Goal: Navigation & Orientation: Find specific page/section

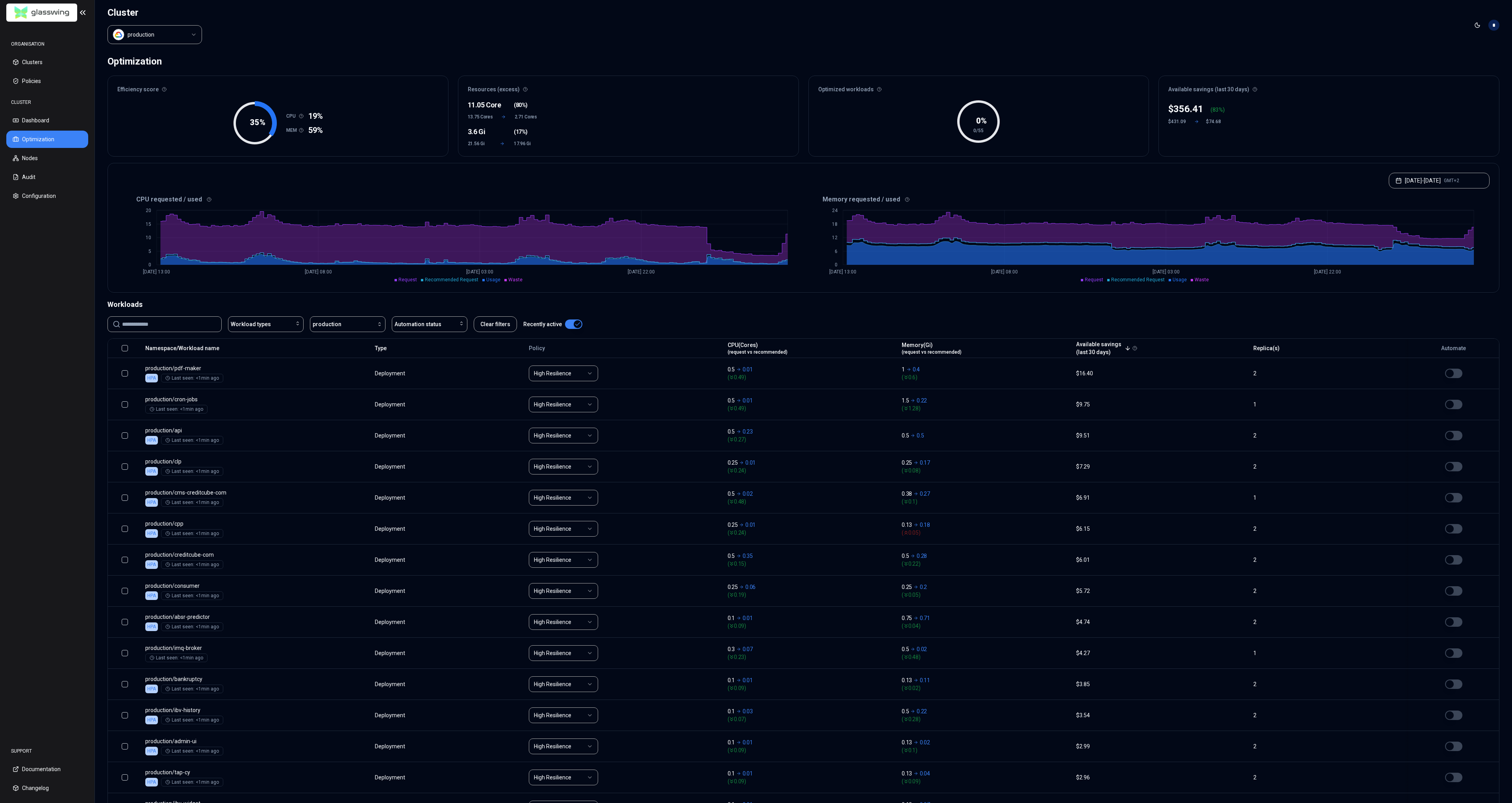
click at [182, 37] on html "ORGANISATION Clusters Policies CLUSTER Dashboard Optimization Nodes Audit Confi…" at bounding box center [756, 402] width 1512 height 803
click at [148, 37] on html "ORGANISATION Clusters Policies CLUSTER Dashboard Optimization Nodes Audit Confi…" at bounding box center [756, 402] width 1512 height 803
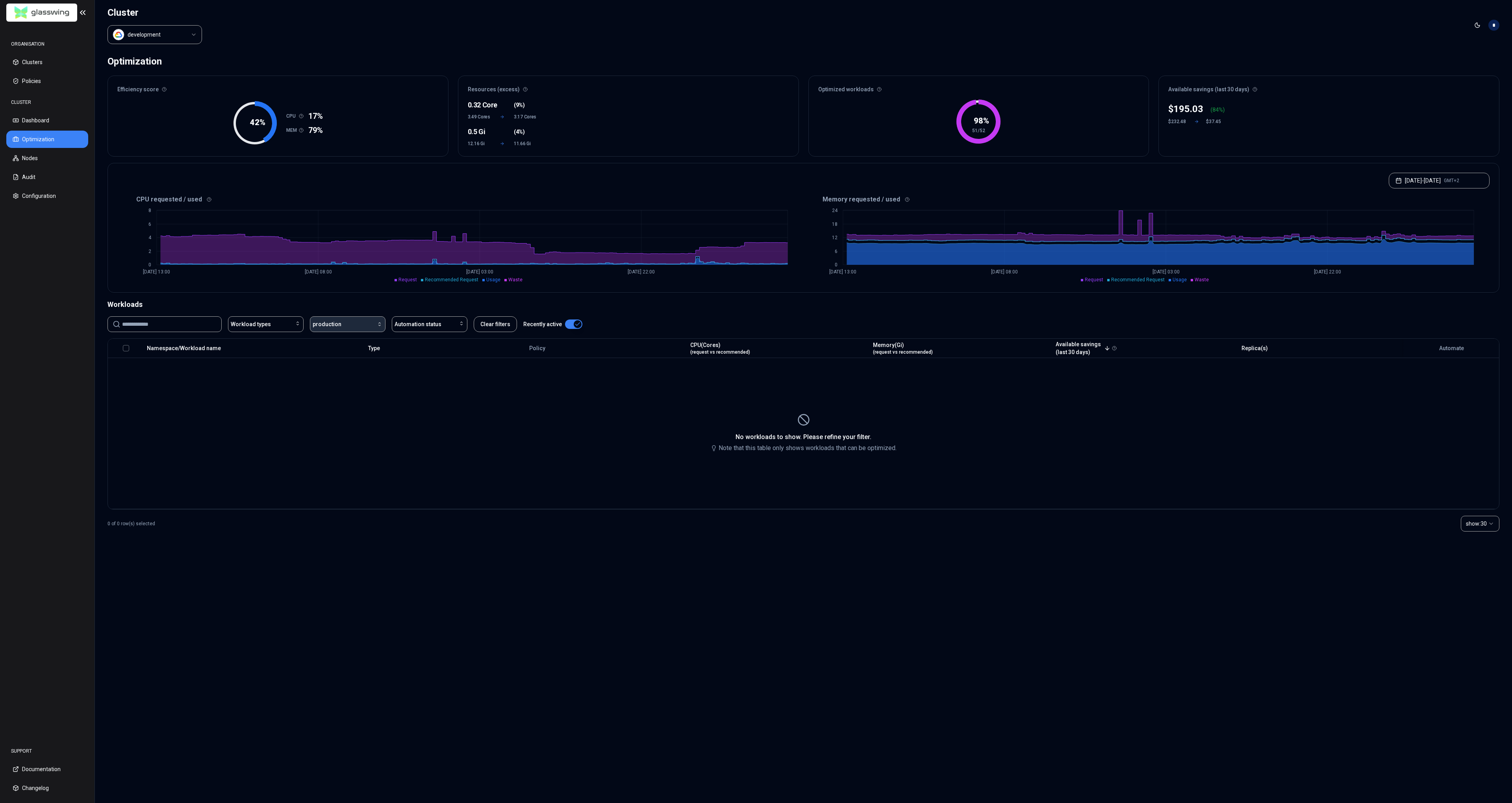
click at [349, 330] on button "production" at bounding box center [348, 324] width 75 height 15
click at [351, 340] on div "development" at bounding box center [349, 342] width 75 height 13
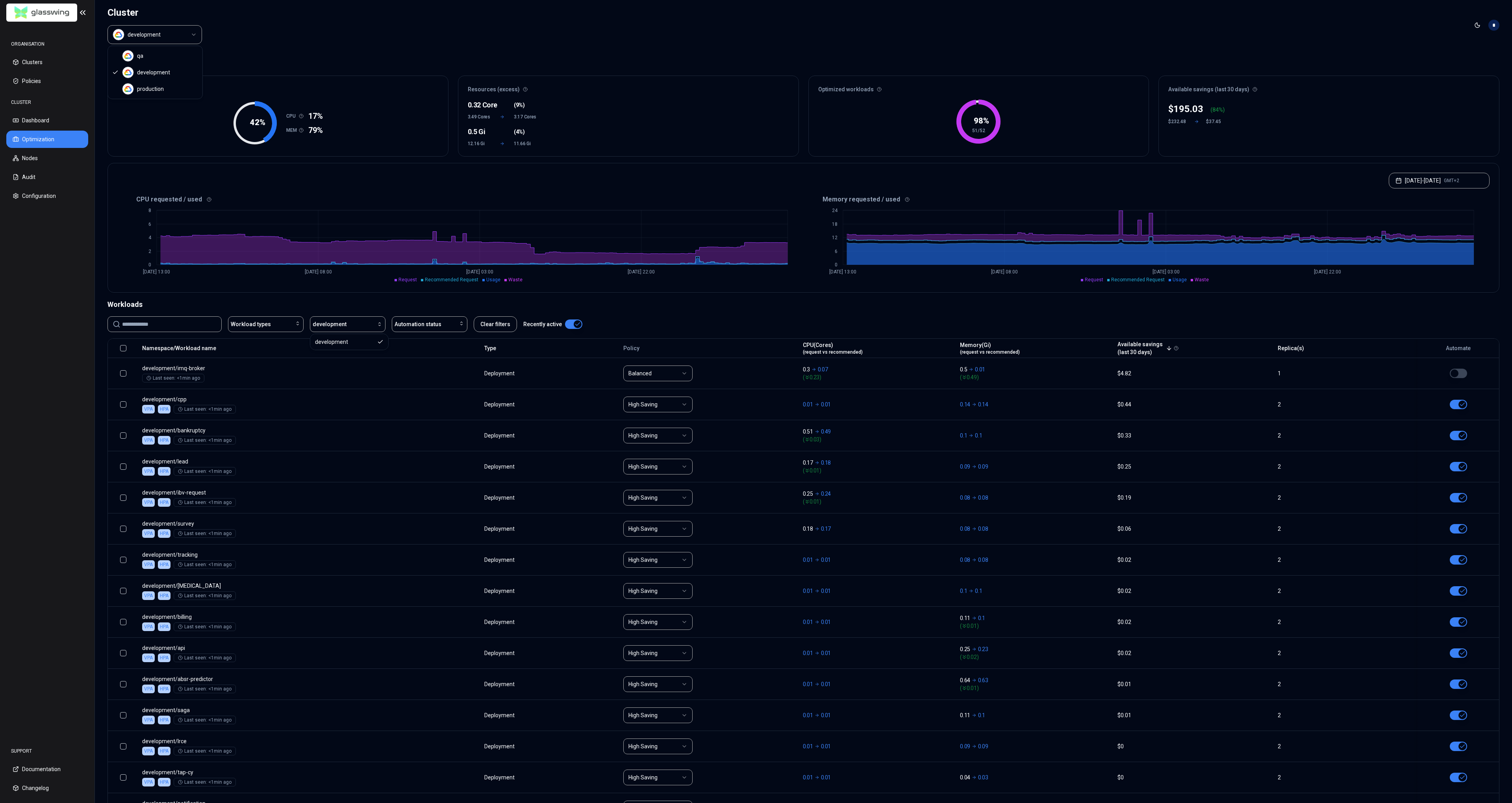
click at [157, 36] on html "ORGANISATION Clusters Policies CLUSTER Dashboard Optimization Nodes Audit Confi…" at bounding box center [756, 402] width 1512 height 803
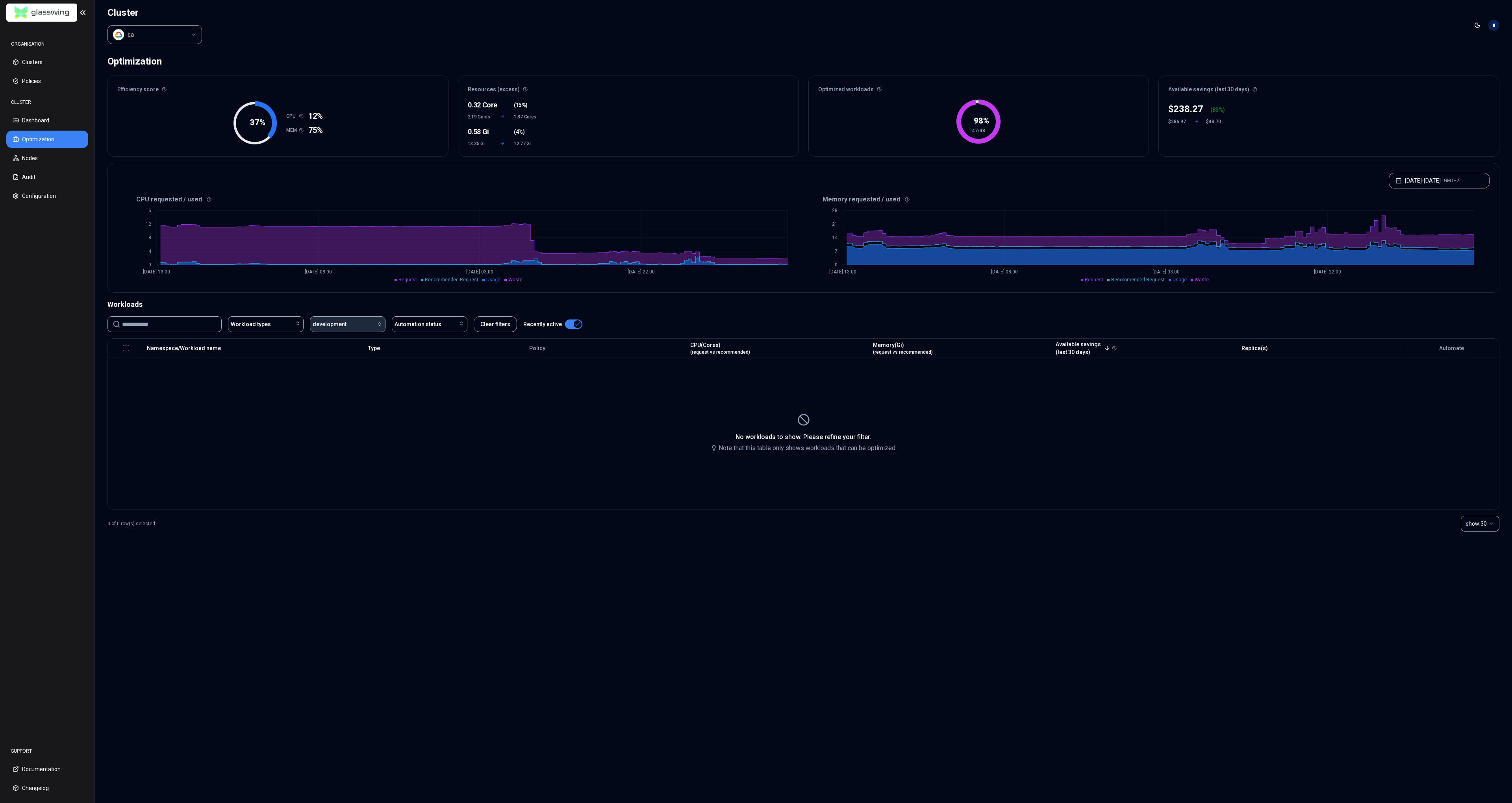
click at [329, 324] on span "development" at bounding box center [329, 324] width 34 height 8
click at [333, 343] on div "qa" at bounding box center [349, 342] width 75 height 13
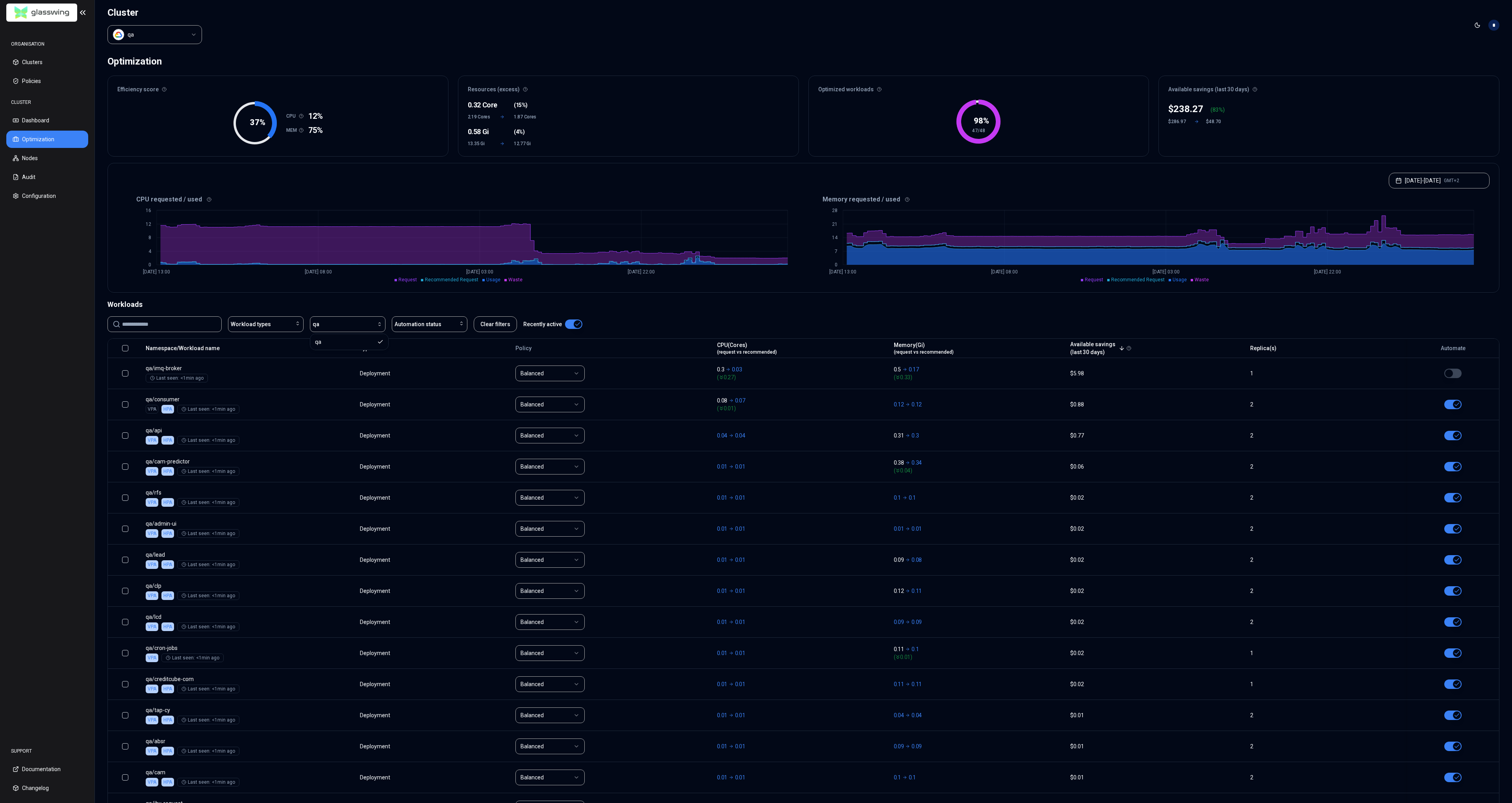
click at [159, 33] on html "ORGANISATION Clusters Policies CLUSTER Dashboard Optimization Nodes Audit Confi…" at bounding box center [756, 402] width 1512 height 803
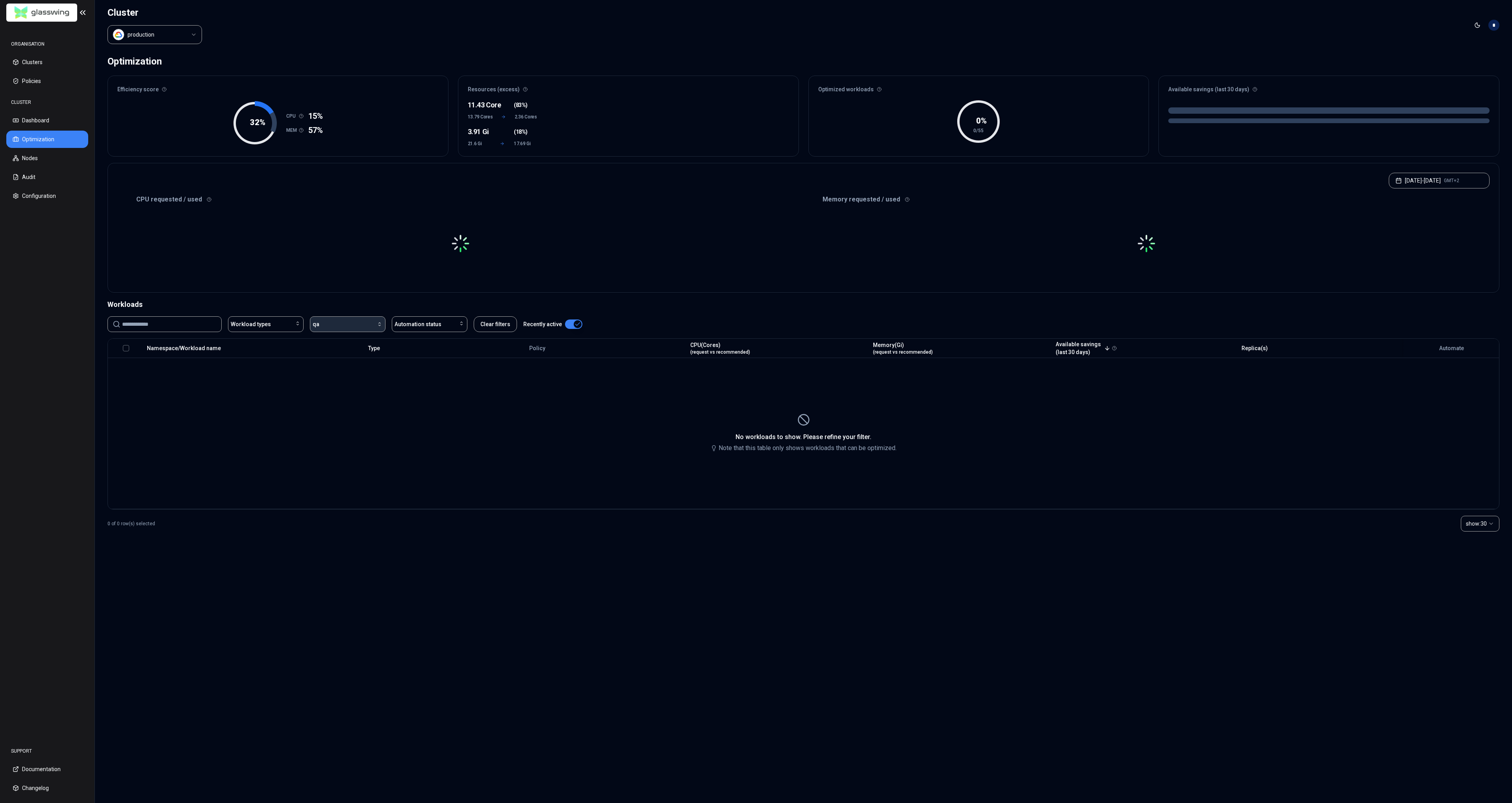
click at [362, 324] on div "button" at bounding box center [351, 324] width 63 height 6
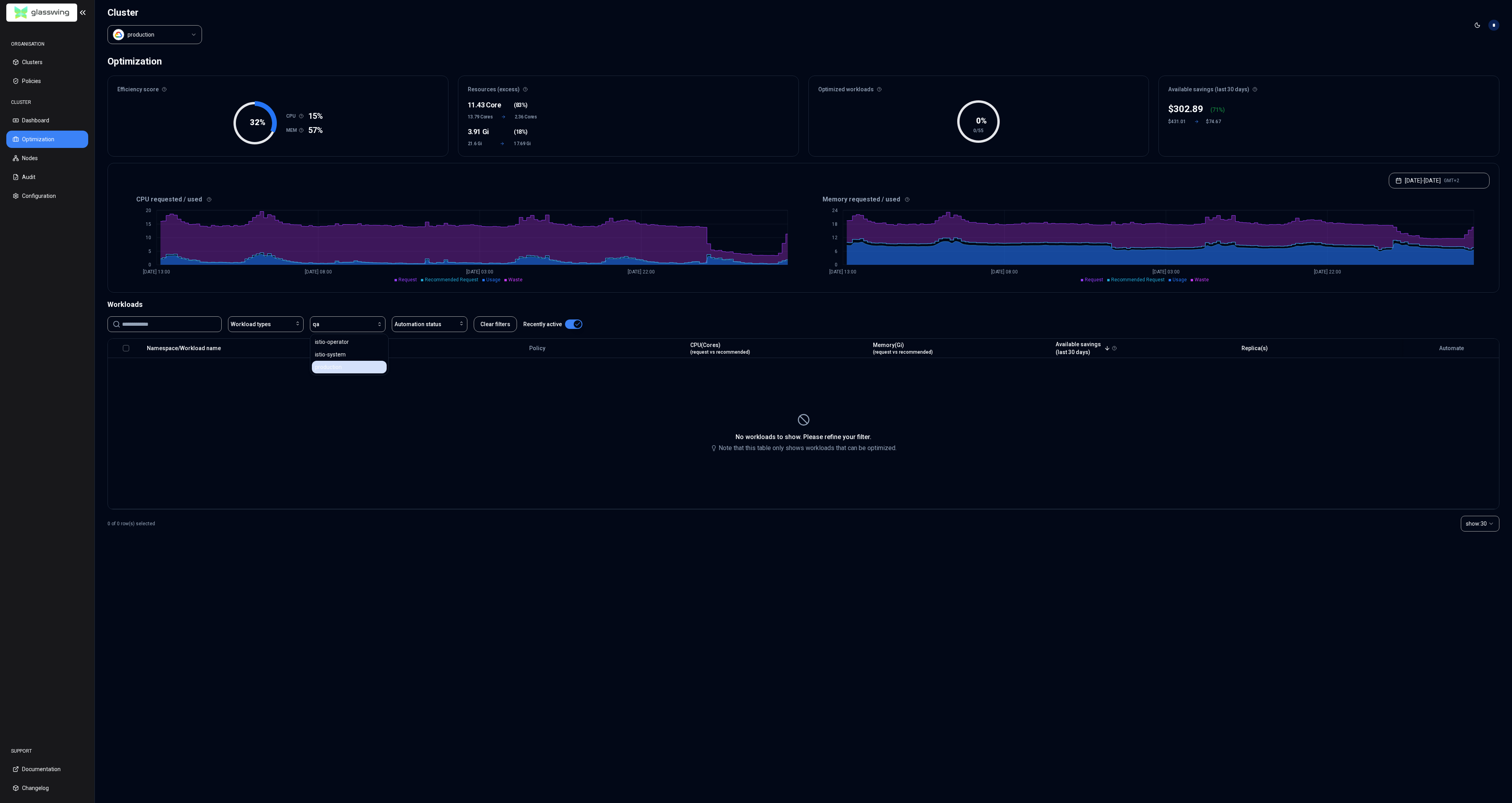
click at [339, 369] on span "production" at bounding box center [329, 367] width 27 height 8
